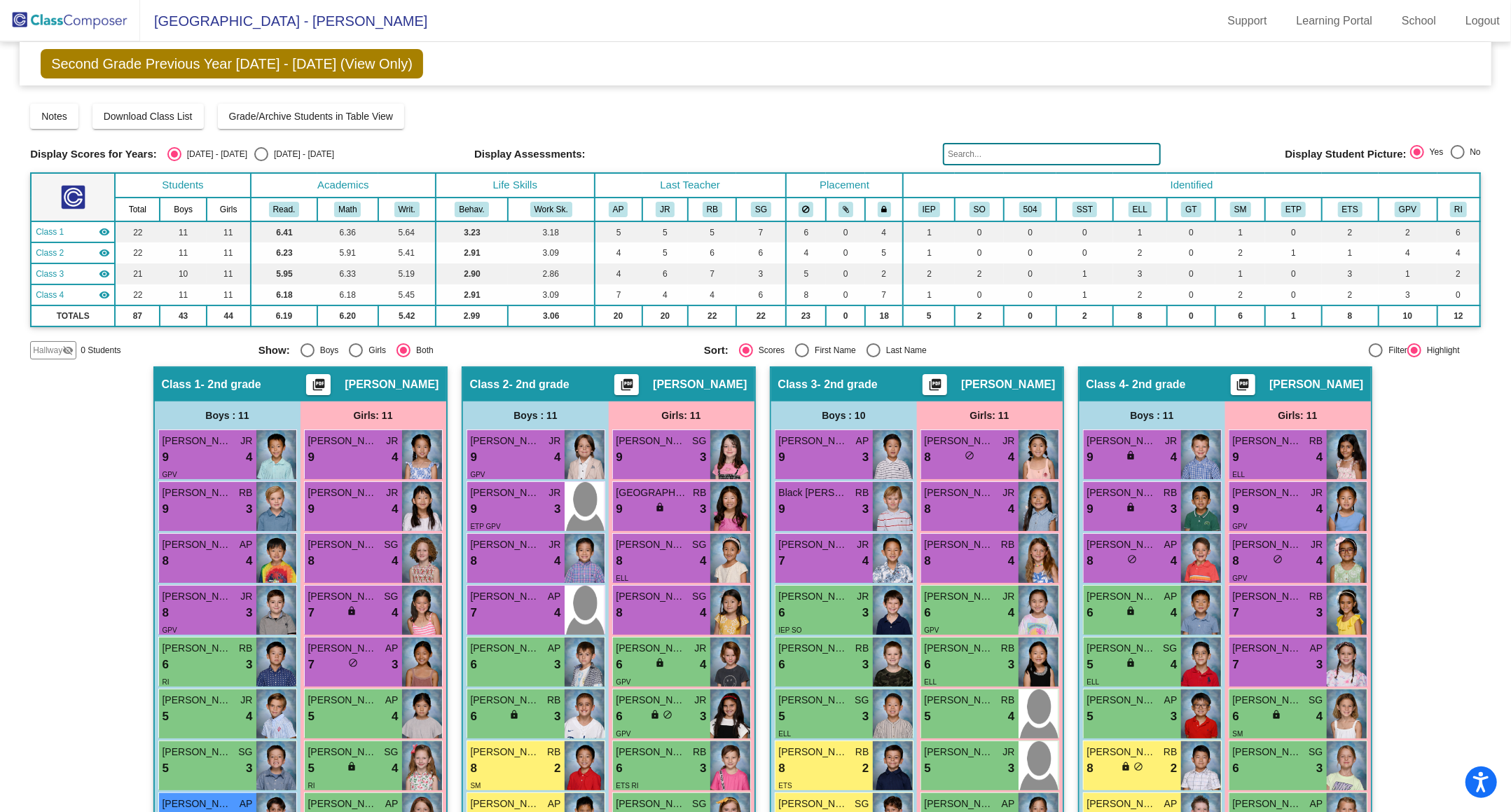
scroll to position [209, 0]
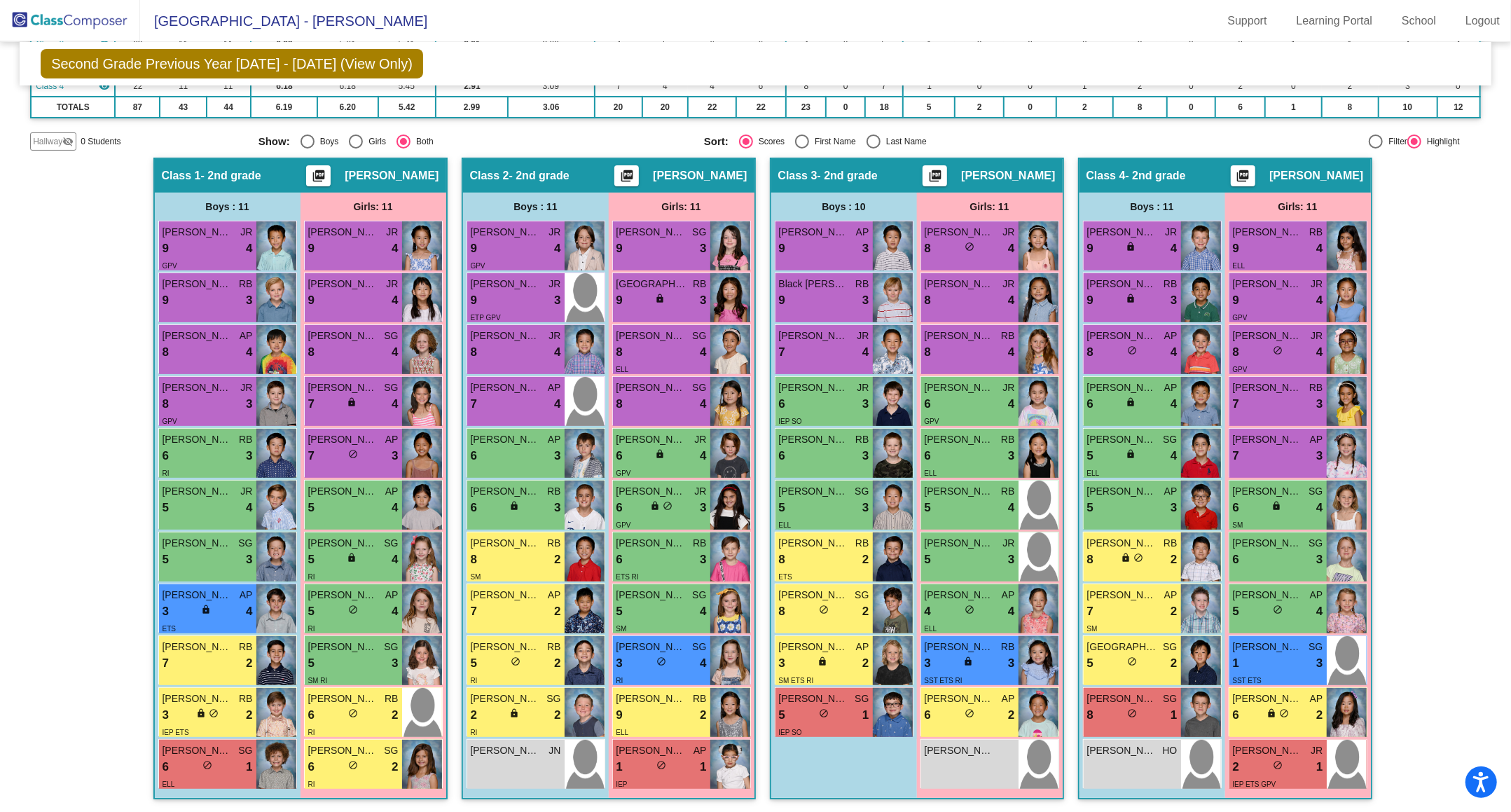
click at [86, 24] on img at bounding box center [70, 21] width 140 height 41
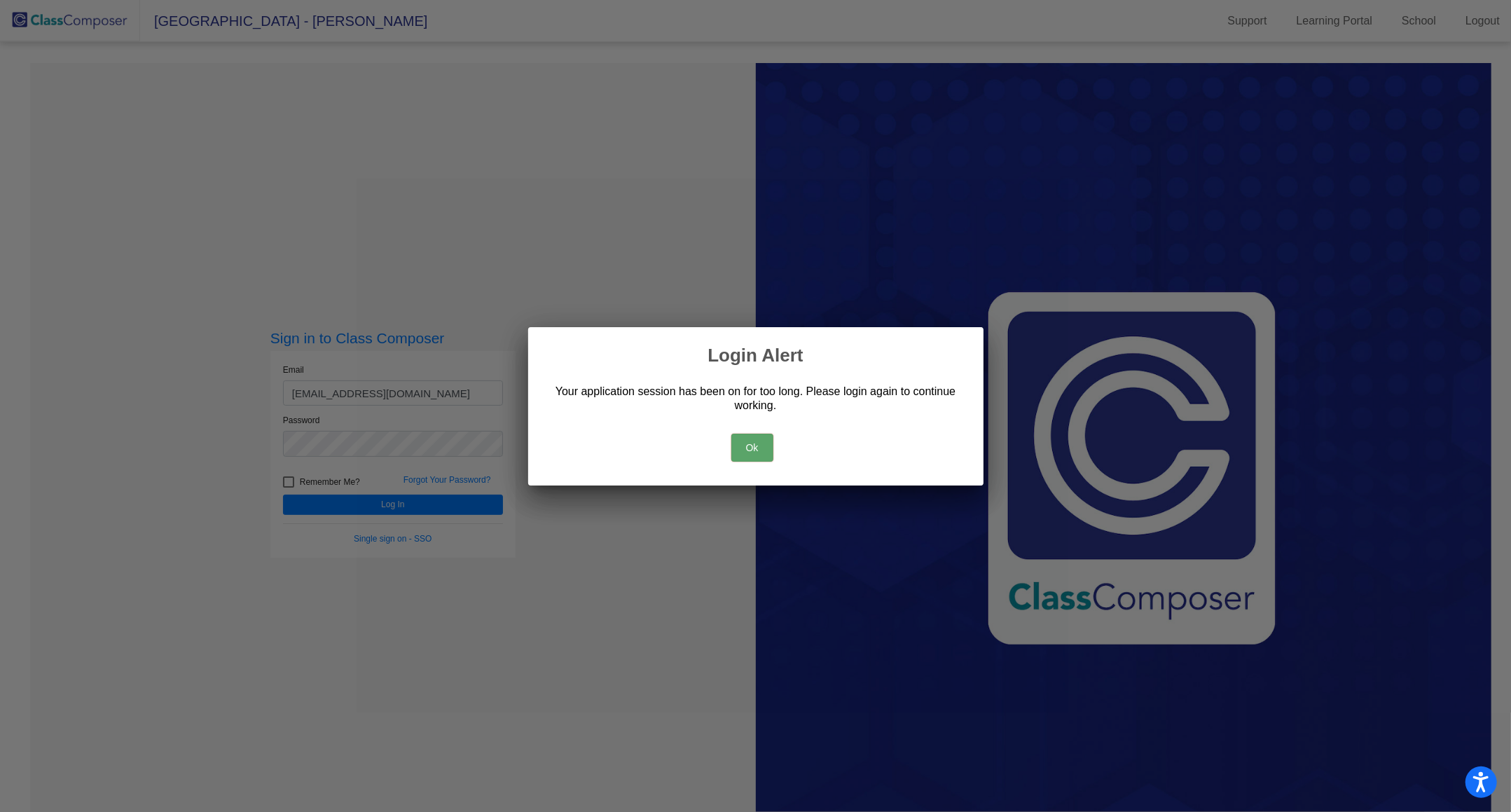
click at [759, 452] on button "Ok" at bounding box center [752, 447] width 42 height 28
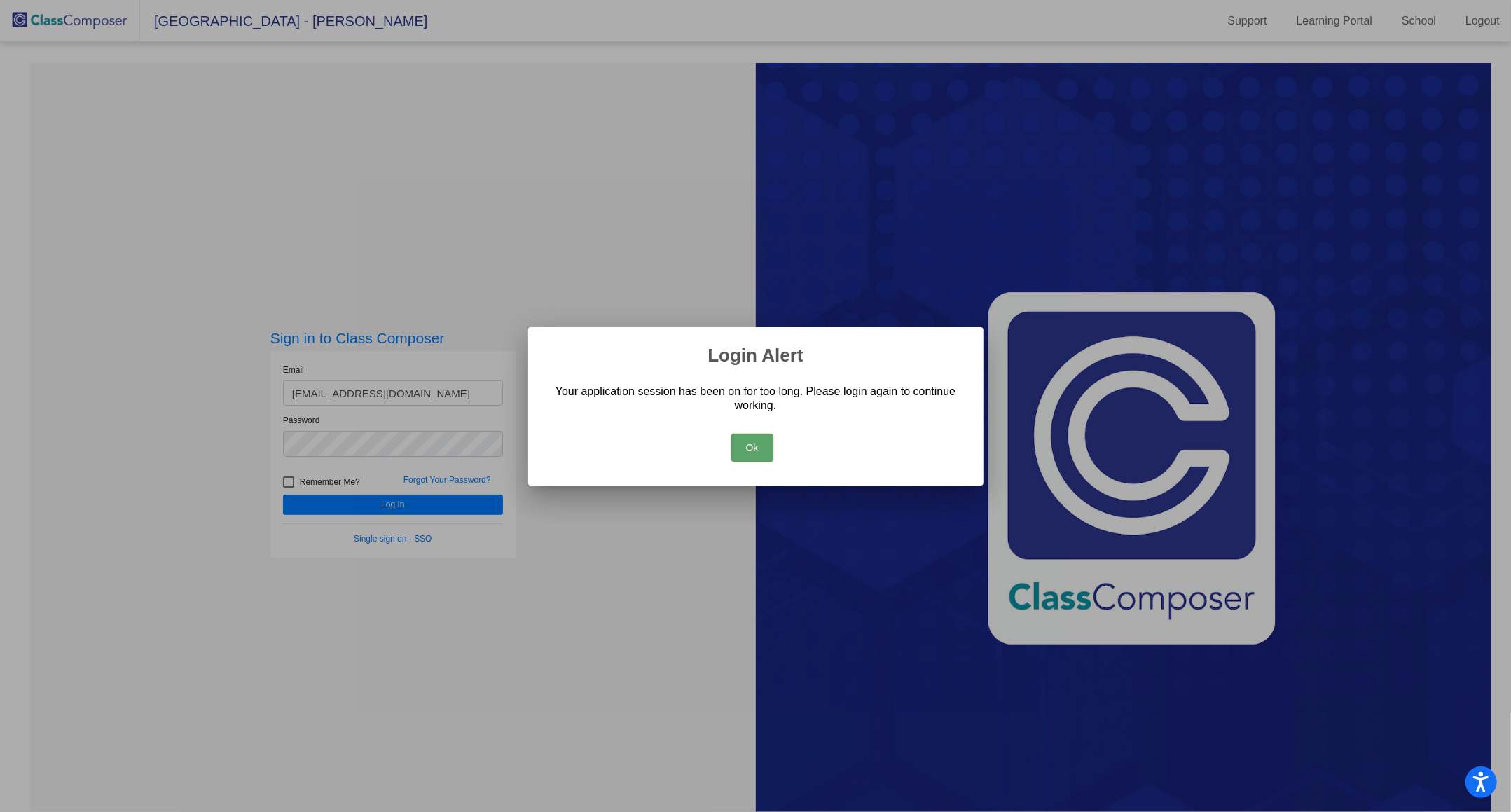
click at [754, 443] on button "Ok" at bounding box center [752, 447] width 42 height 28
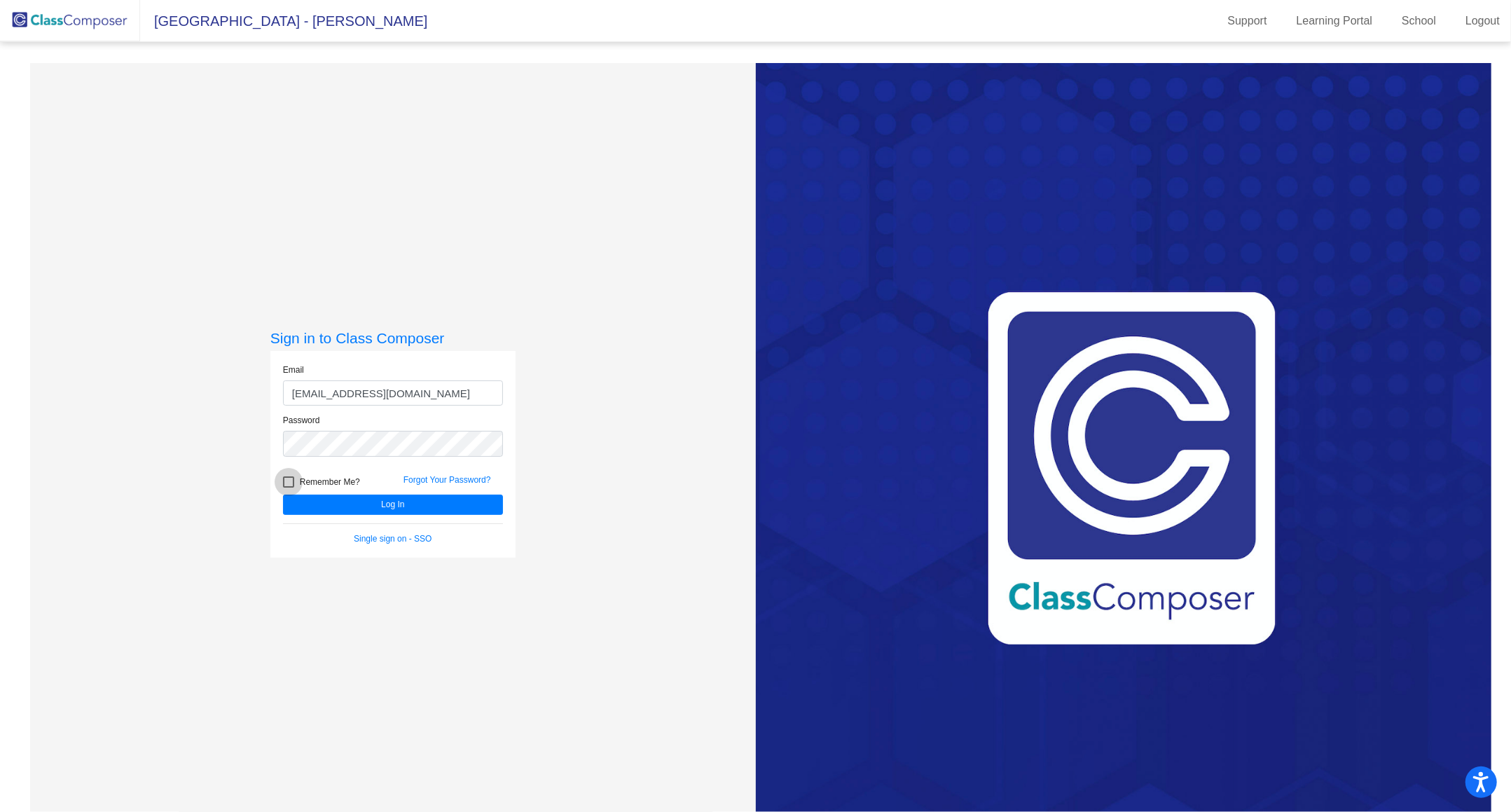
click at [284, 485] on div at bounding box center [288, 482] width 11 height 11
click at [288, 487] on input "Remember Me?" at bounding box center [288, 487] width 1 height 1
checkbox input "true"
click at [369, 507] on button "Log In" at bounding box center [393, 505] width 220 height 21
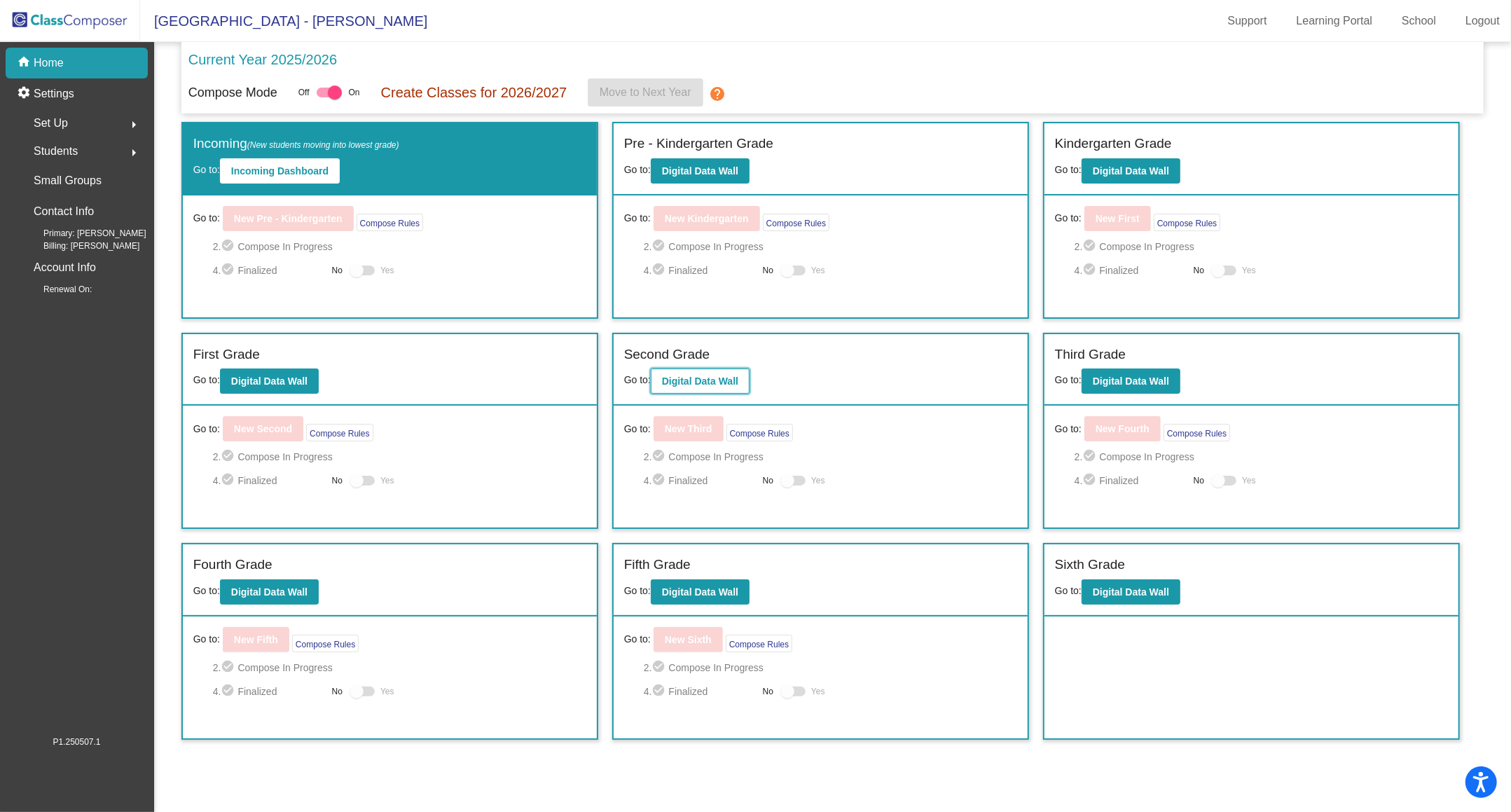
click at [703, 389] on button "Digital Data Wall" at bounding box center [700, 381] width 99 height 25
